Goal: Find specific page/section

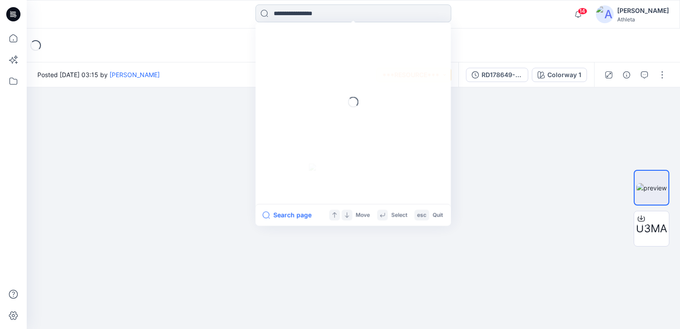
click at [360, 13] on input at bounding box center [354, 13] width 196 height 18
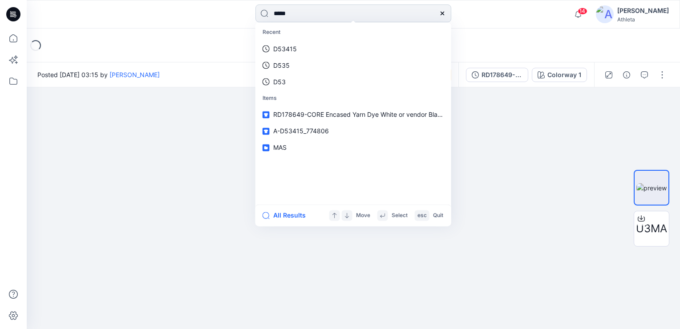
type input "******"
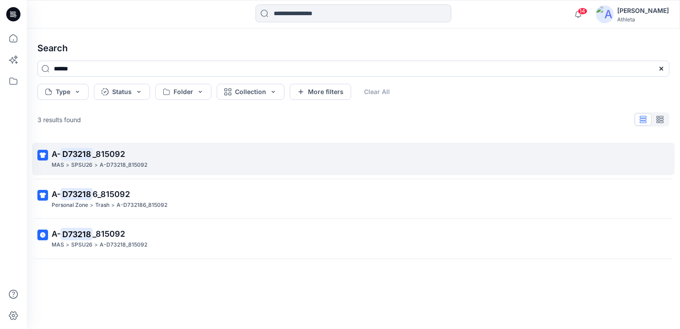
click at [164, 169] on div "MAS > SPSU26 > A-D73218_815092" at bounding box center [353, 164] width 602 height 9
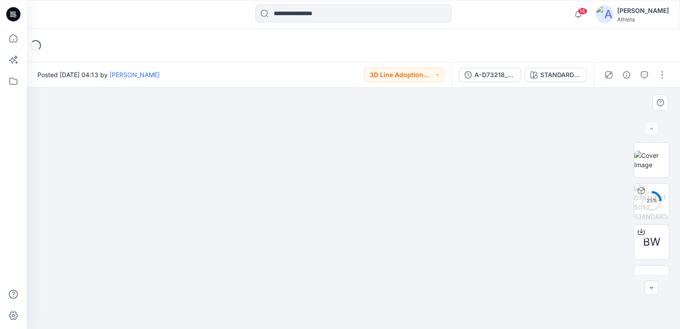
drag, startPoint x: 406, startPoint y: 161, endPoint x: 370, endPoint y: 156, distance: 36.8
drag, startPoint x: 267, startPoint y: 178, endPoint x: 371, endPoint y: 208, distance: 108.5
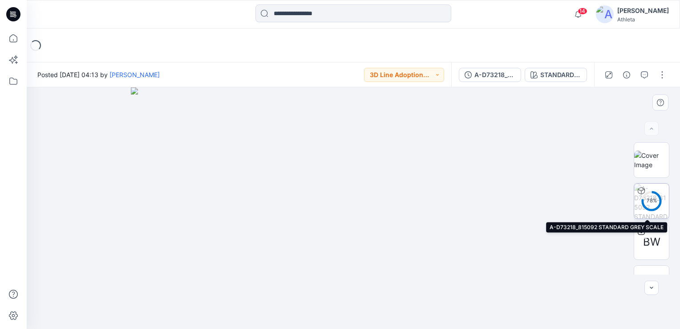
click at [650, 197] on div "78 %" at bounding box center [651, 201] width 21 height 8
